Goal: Task Accomplishment & Management: Manage account settings

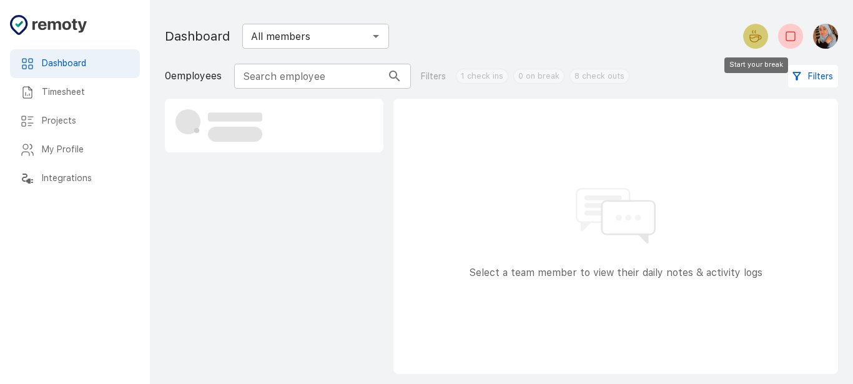
click at [751, 29] on icon "Start your break" at bounding box center [755, 36] width 15 height 15
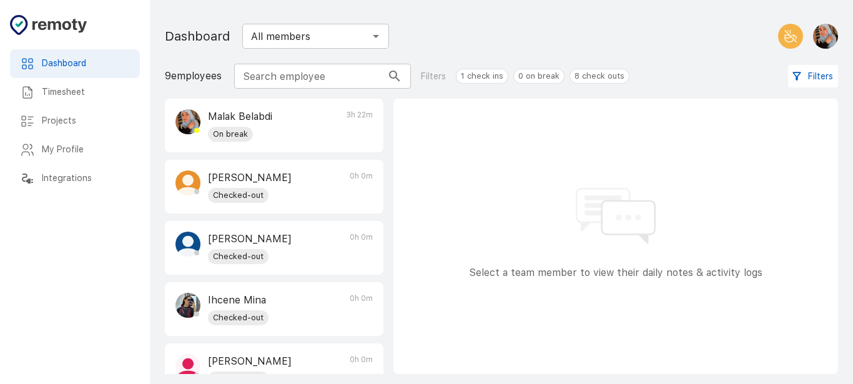
click at [59, 100] on div "Timesheet" at bounding box center [75, 92] width 130 height 29
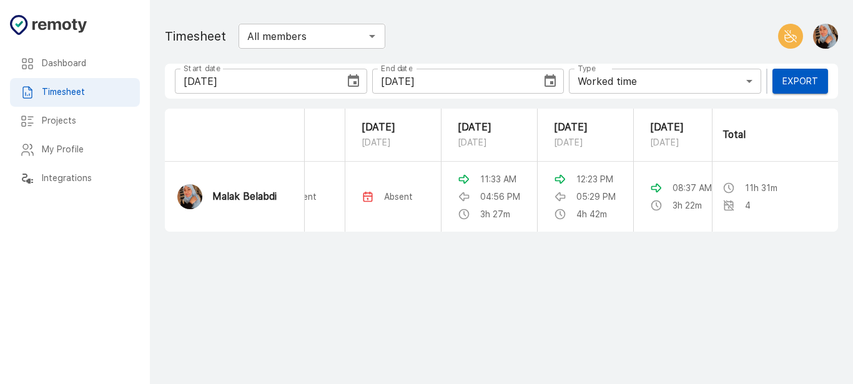
scroll to position [0, 275]
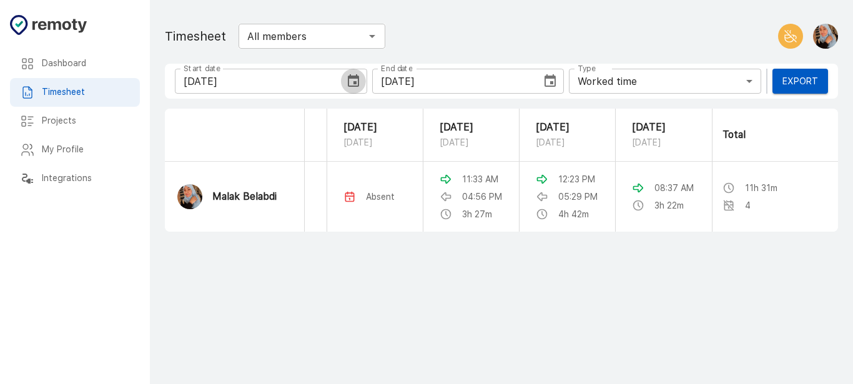
click at [350, 83] on icon "Choose date, selected date is Sep 26, 2025" at bounding box center [353, 81] width 15 height 15
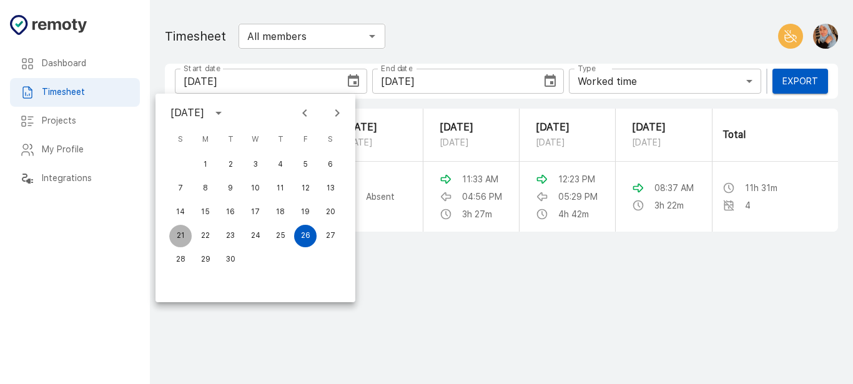
click at [180, 234] on button "21" at bounding box center [180, 236] width 22 height 22
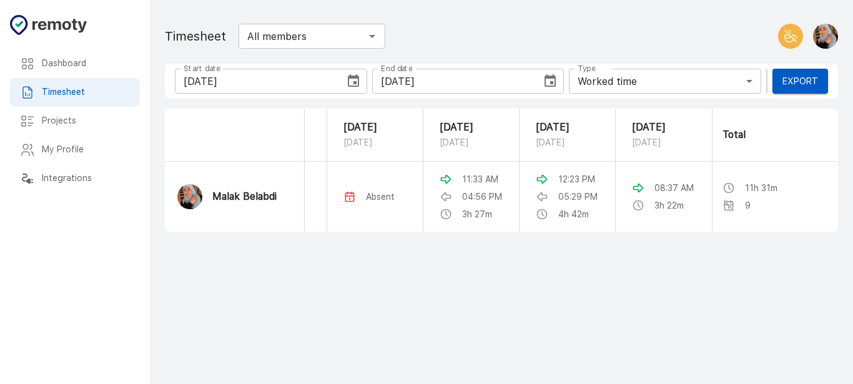
scroll to position [0, 0]
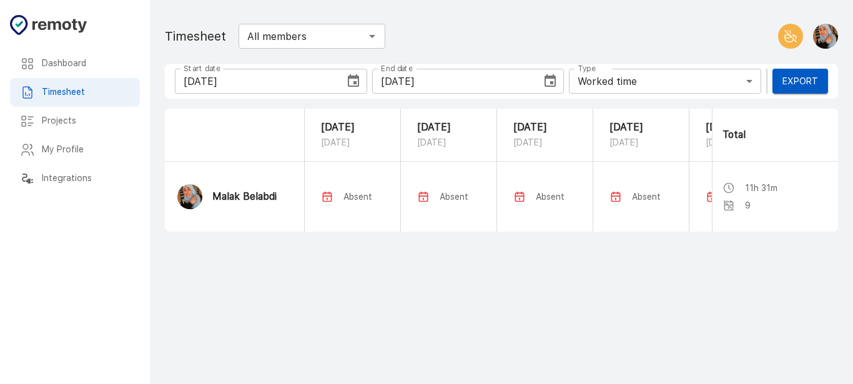
click at [355, 79] on icon "Choose date, selected date is Sep 21, 2025" at bounding box center [353, 81] width 15 height 15
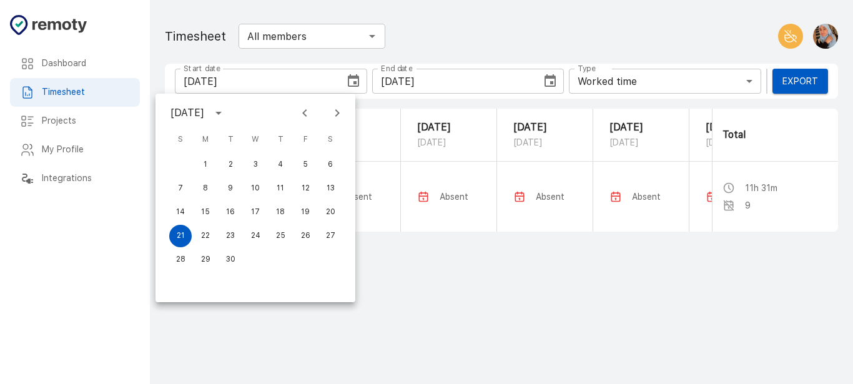
click at [337, 111] on icon "Next month" at bounding box center [337, 112] width 4 height 7
click at [299, 112] on icon "Previous month" at bounding box center [304, 113] width 15 height 15
click at [175, 259] on button "28" at bounding box center [180, 260] width 22 height 22
type input "[DATE]"
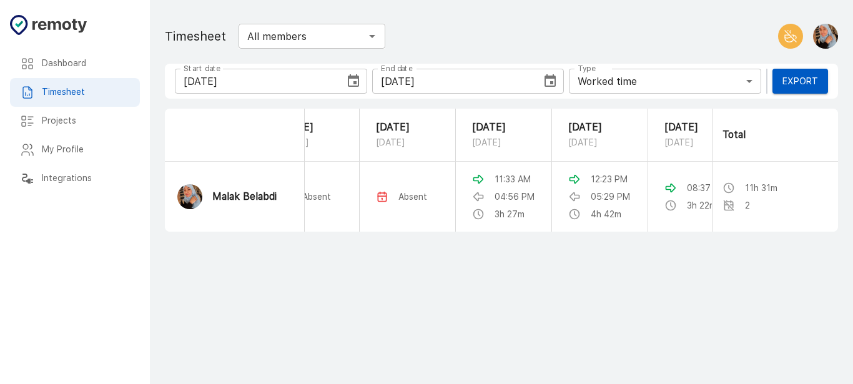
scroll to position [0, 83]
